Goal: Find specific page/section: Find specific page/section

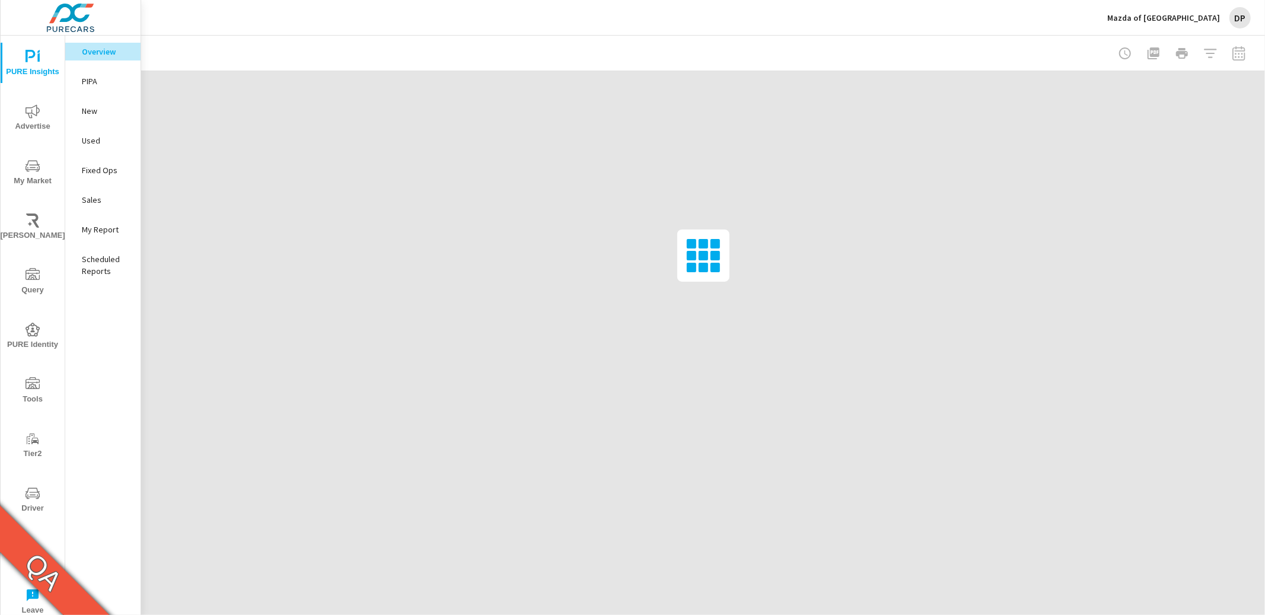
click at [1238, 17] on div "DP" at bounding box center [1239, 17] width 21 height 21
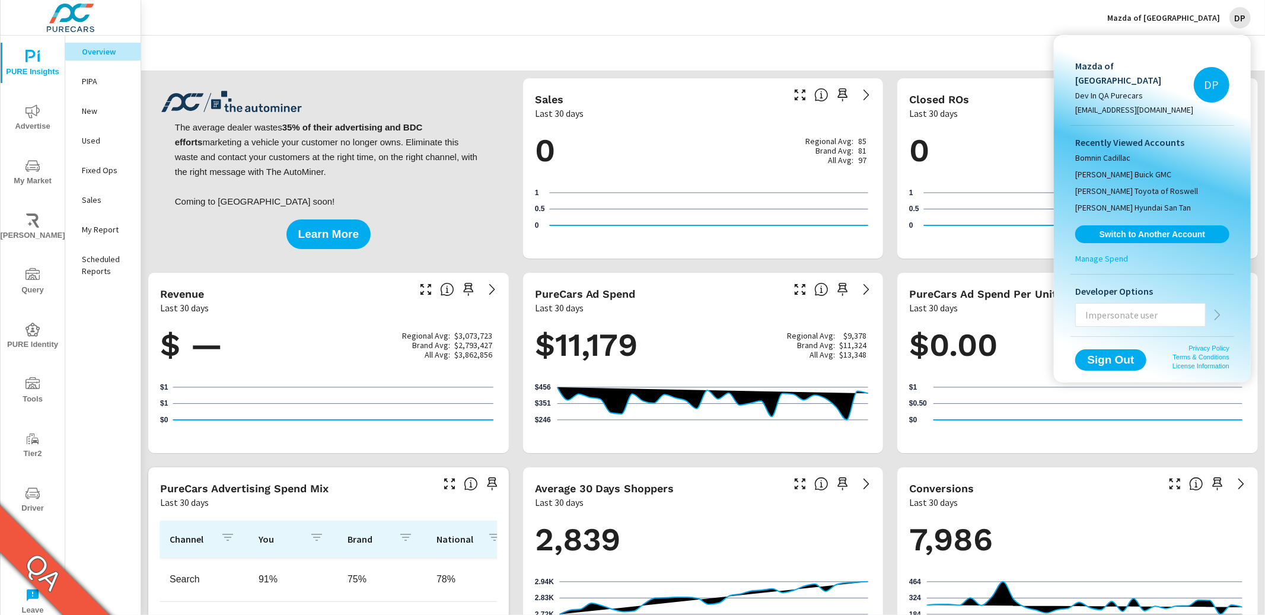
click at [37, 495] on div at bounding box center [632, 307] width 1265 height 615
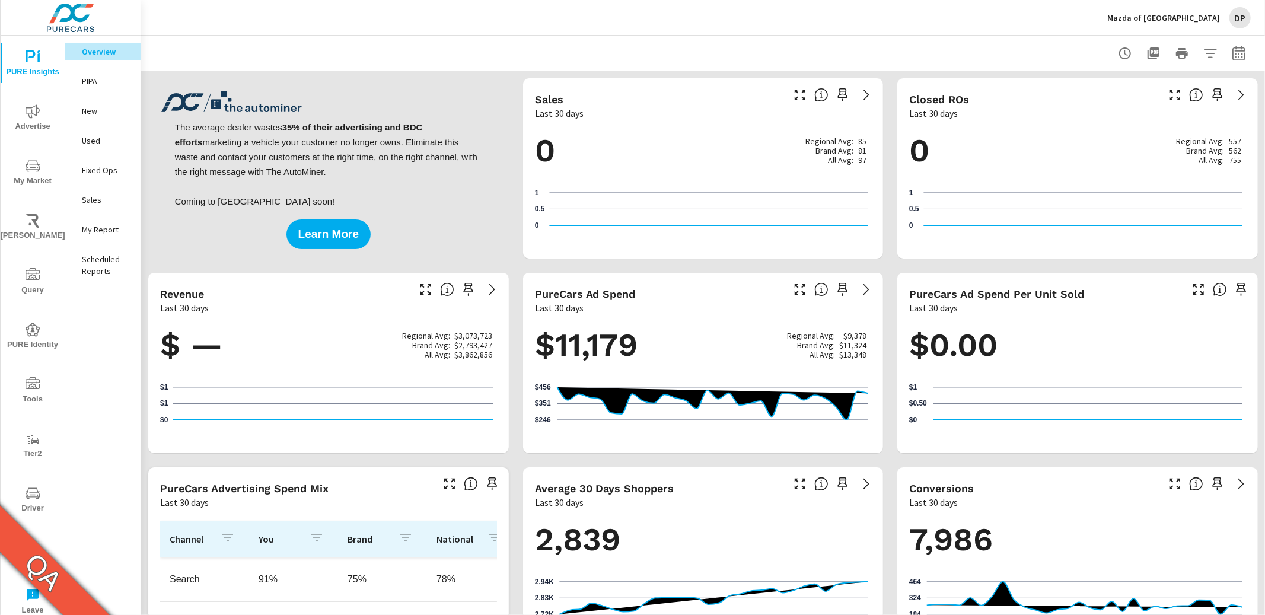
click at [33, 493] on div "Mazda of Bedford Dev In QA Purecars [EMAIL_ADDRESS][DOMAIN_NAME] DP Recently Vi…" at bounding box center [632, 307] width 1265 height 615
click at [40, 492] on span "Driver" at bounding box center [32, 500] width 57 height 29
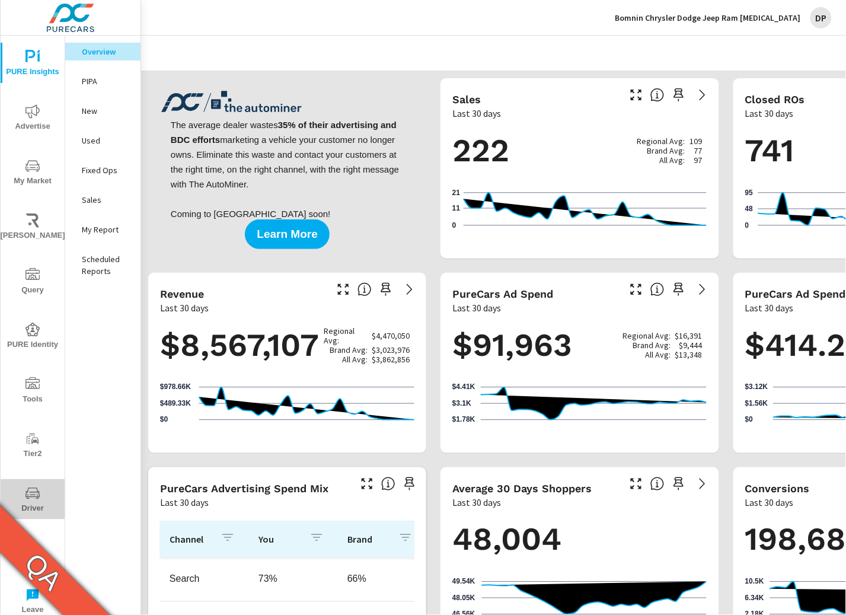
click at [29, 505] on span "Driver" at bounding box center [32, 500] width 57 height 29
